Goal: Task Accomplishment & Management: Manage account settings

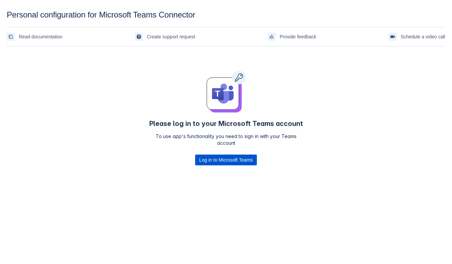
click at [215, 165] on span "Log in to Microsoft Teams" at bounding box center [226, 160] width 54 height 11
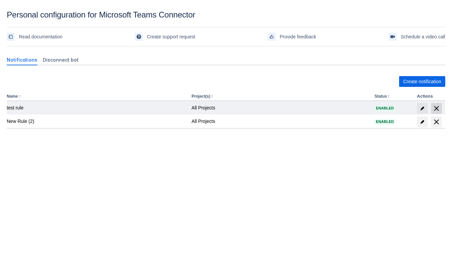
click at [435, 111] on span "delete" at bounding box center [437, 109] width 8 height 8
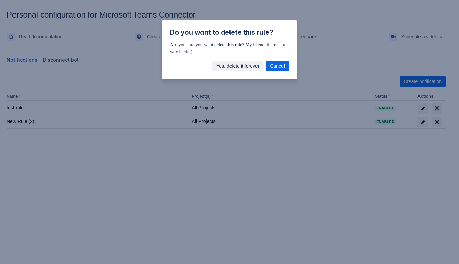
click at [248, 65] on span "Yes, delete it forever" at bounding box center [237, 66] width 43 height 11
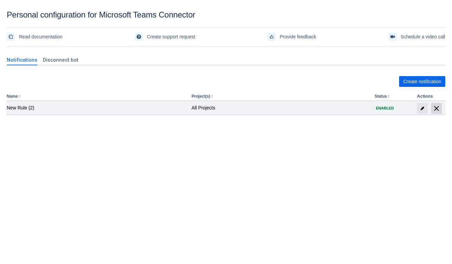
click at [440, 108] on span "delete" at bounding box center [437, 109] width 8 height 8
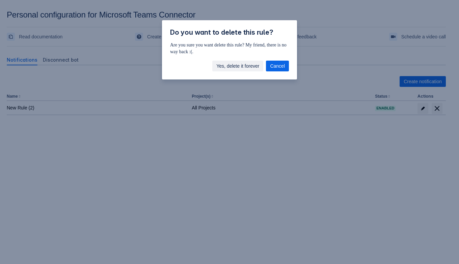
click at [239, 67] on span "Yes, delete it forever" at bounding box center [237, 66] width 43 height 11
